Goal: Transaction & Acquisition: Subscribe to service/newsletter

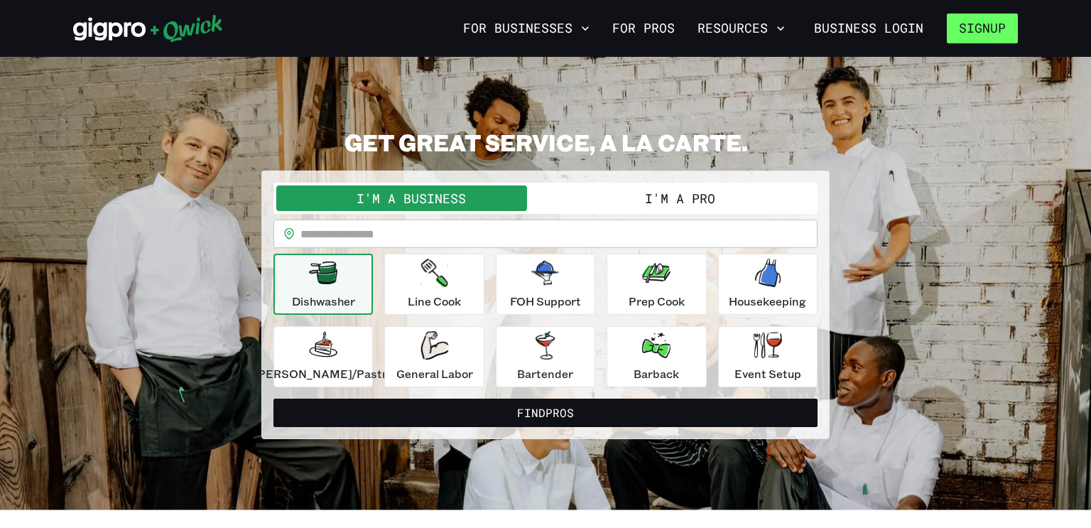
click at [1009, 33] on button "Signup" at bounding box center [982, 28] width 71 height 30
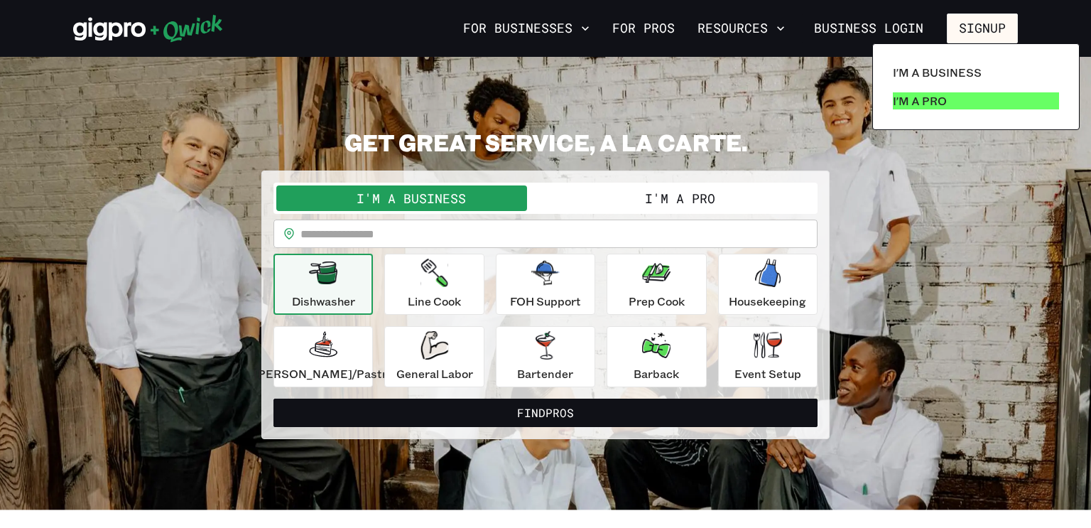
click at [937, 102] on p "I'm a Pro" at bounding box center [920, 100] width 54 height 17
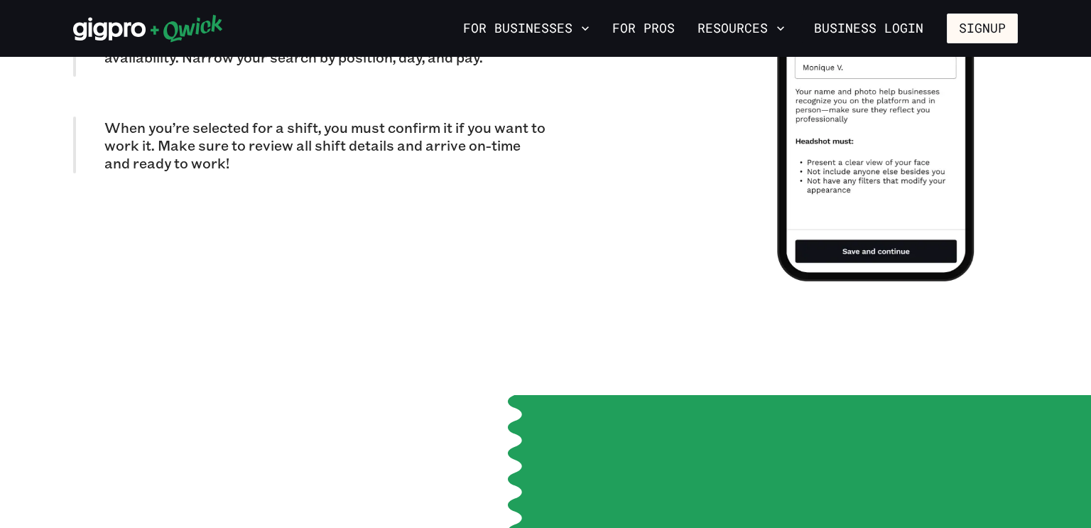
scroll to position [1735, 0]
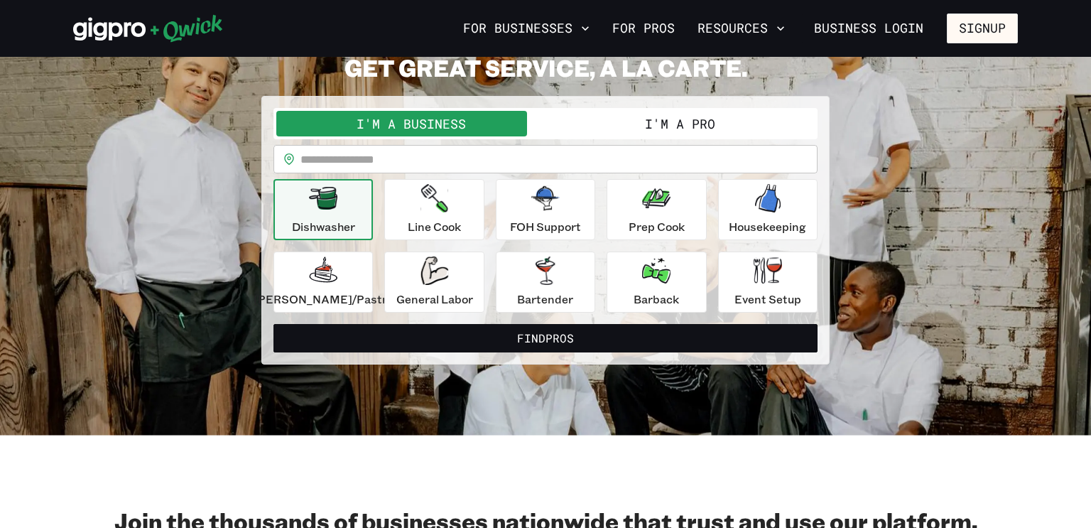
scroll to position [77, 0]
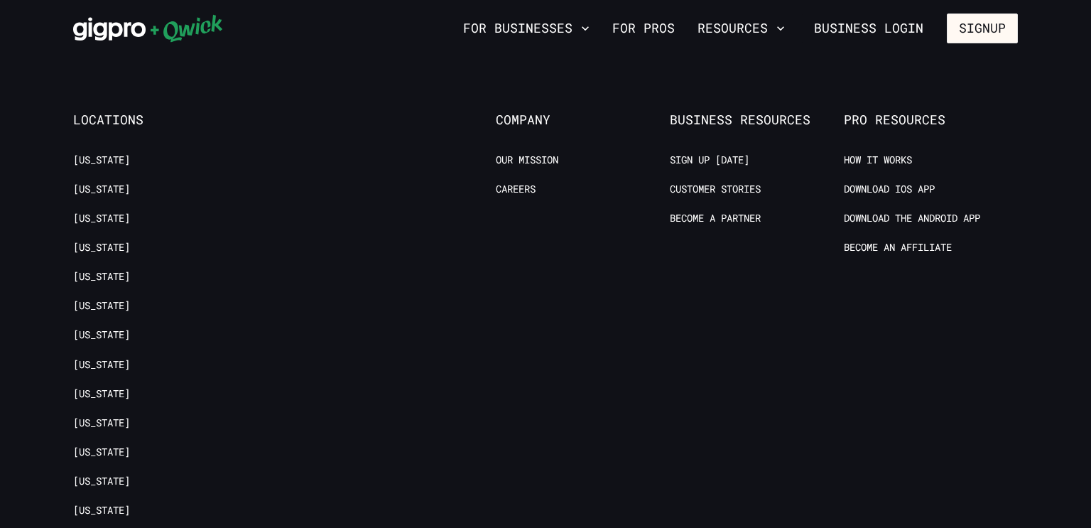
scroll to position [2850, 0]
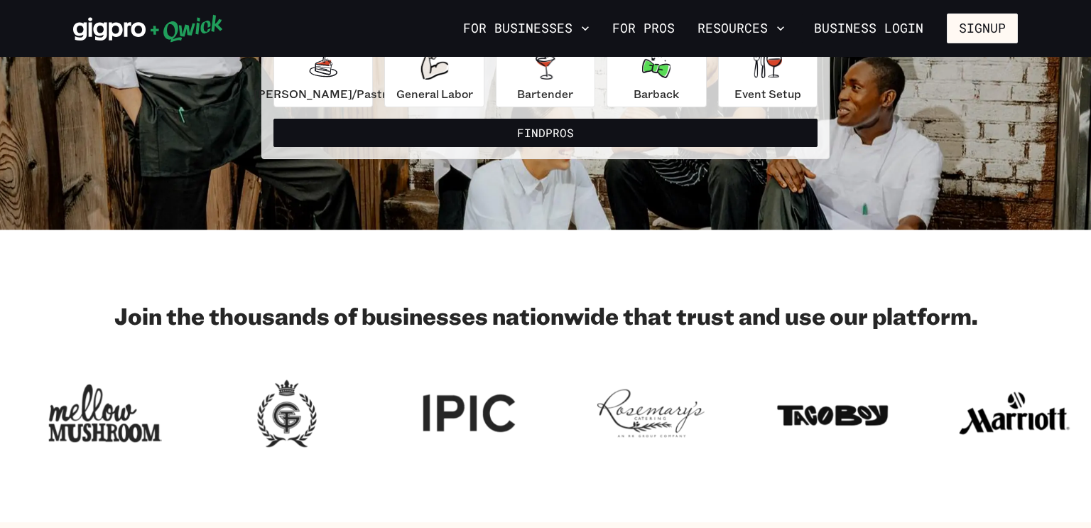
scroll to position [287, 0]
